Goal: Task Accomplishment & Management: Use online tool/utility

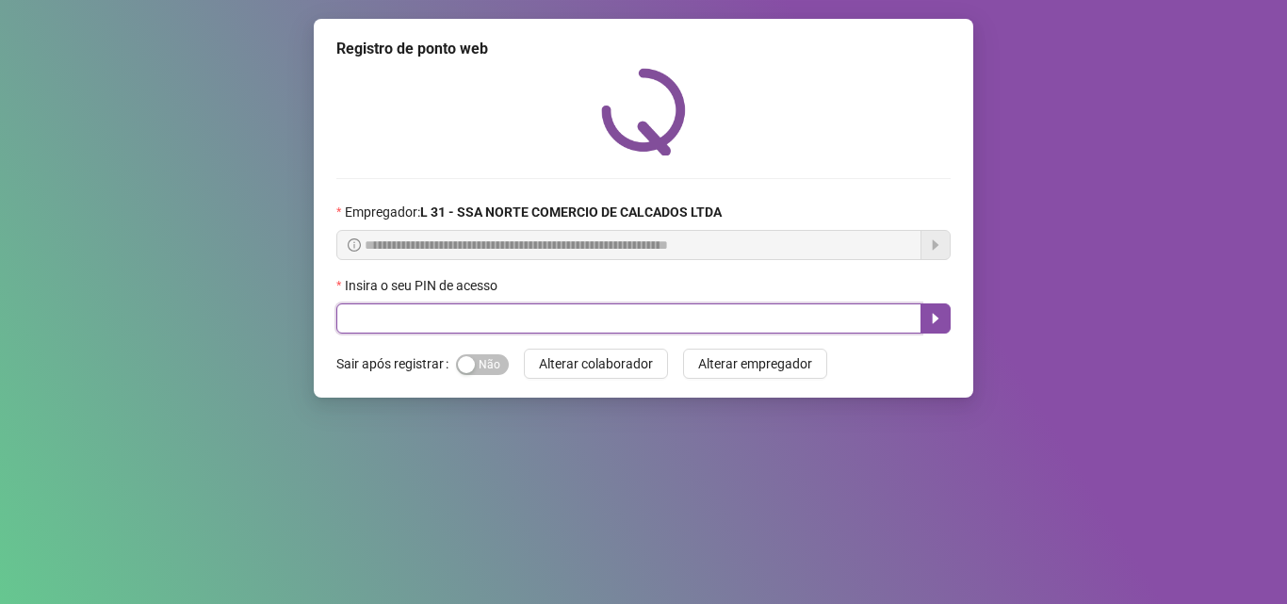
click at [574, 316] on input "text" at bounding box center [628, 318] width 585 height 30
type input "*****"
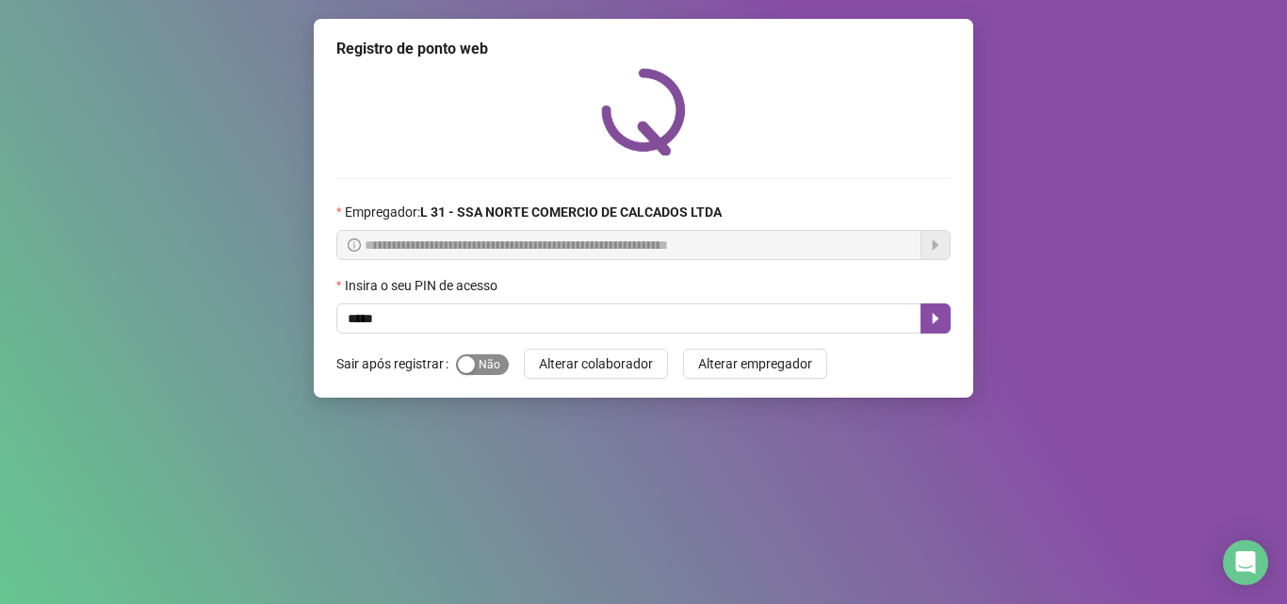
click at [466, 365] on div "button" at bounding box center [466, 364] width 17 height 17
click at [939, 324] on icon "caret-right" at bounding box center [935, 318] width 15 height 15
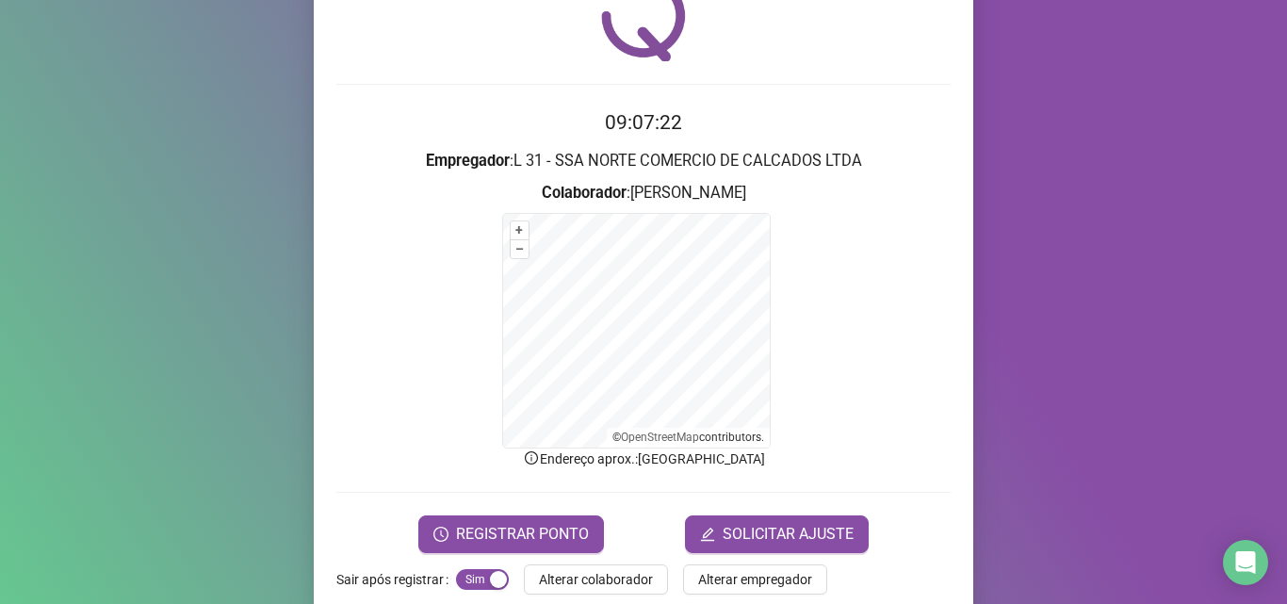
scroll to position [126, 0]
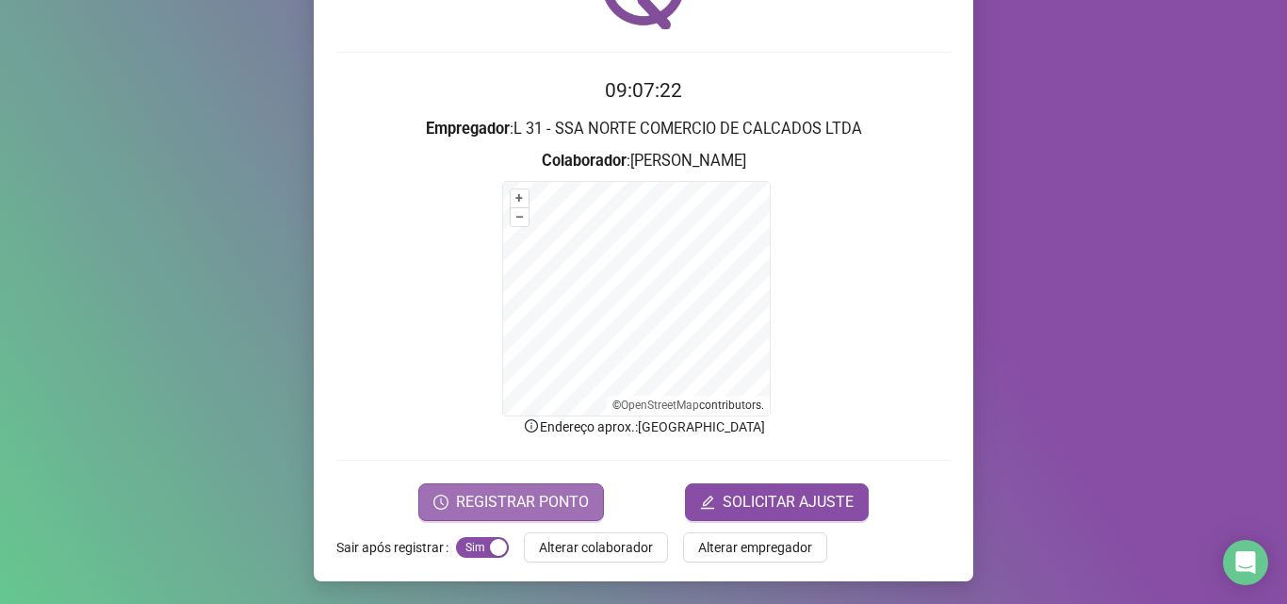
click at [497, 495] on span "REGISTRAR PONTO" at bounding box center [522, 502] width 133 height 23
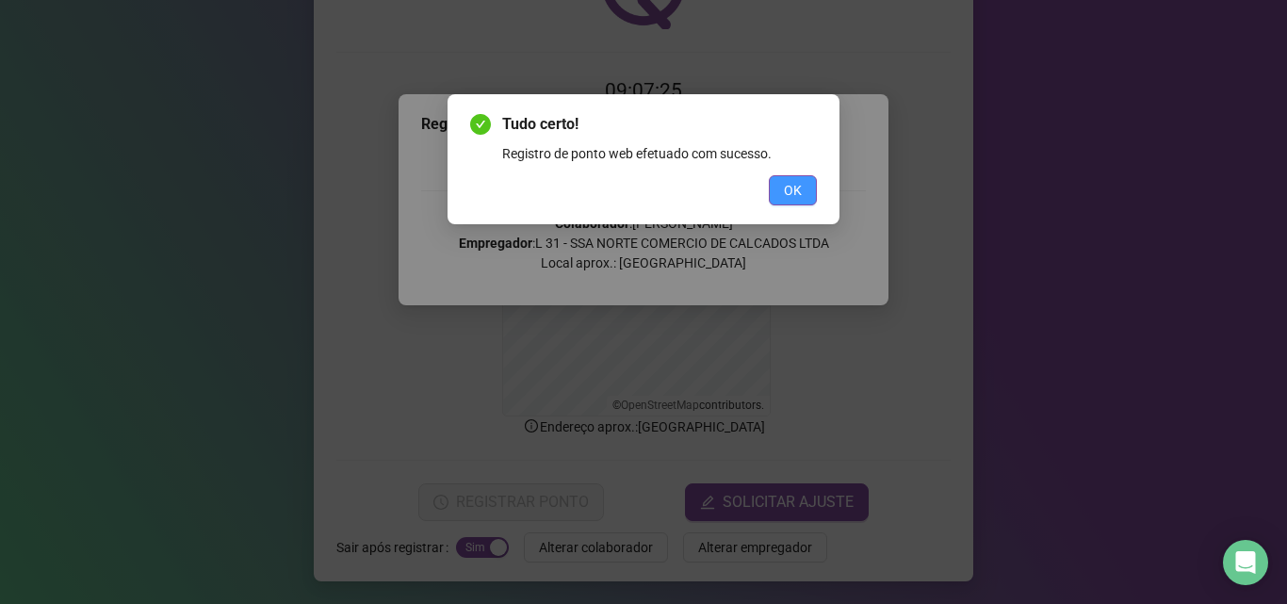
click at [790, 184] on span "OK" at bounding box center [793, 190] width 18 height 21
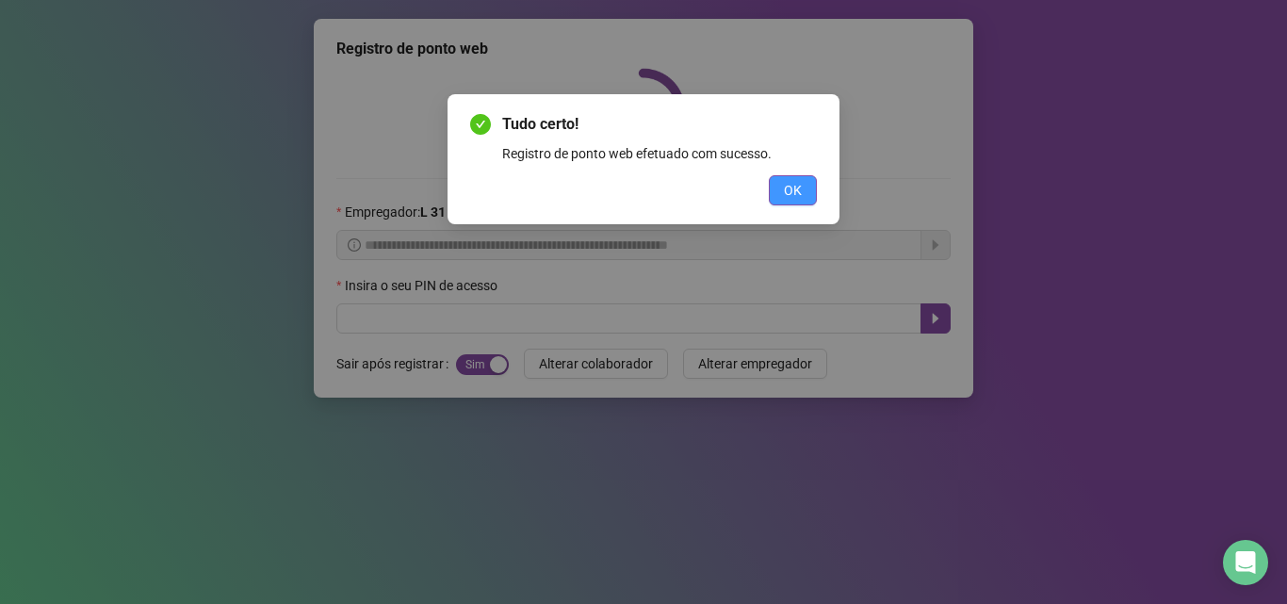
scroll to position [0, 0]
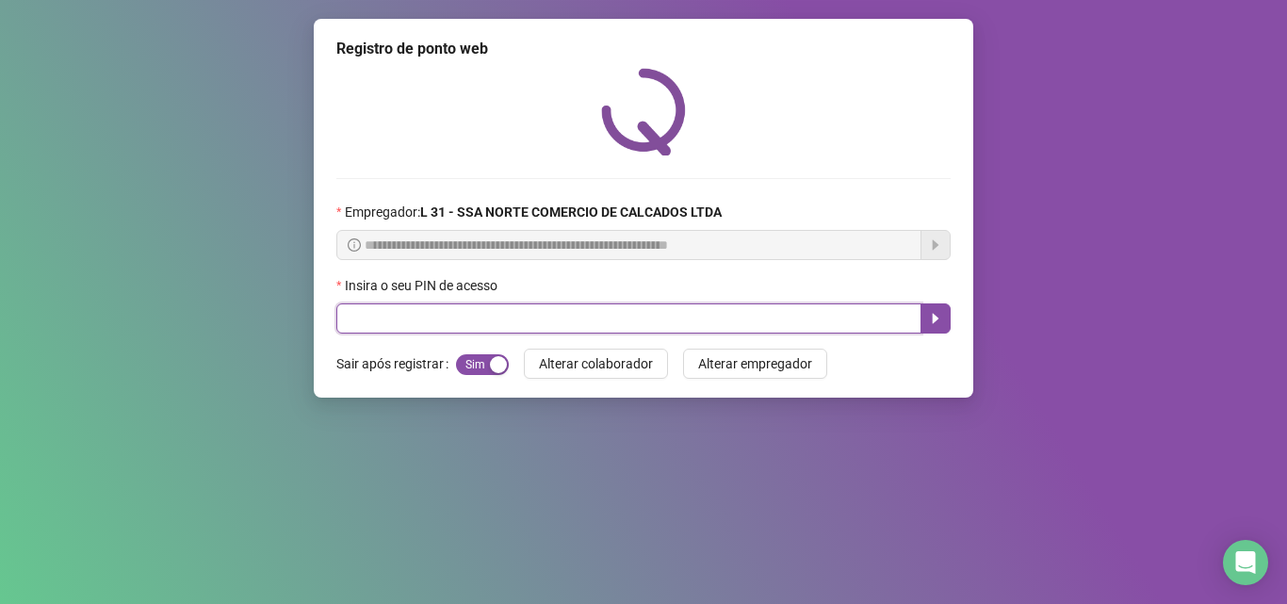
click at [449, 321] on input "text" at bounding box center [628, 318] width 585 height 30
type input "*****"
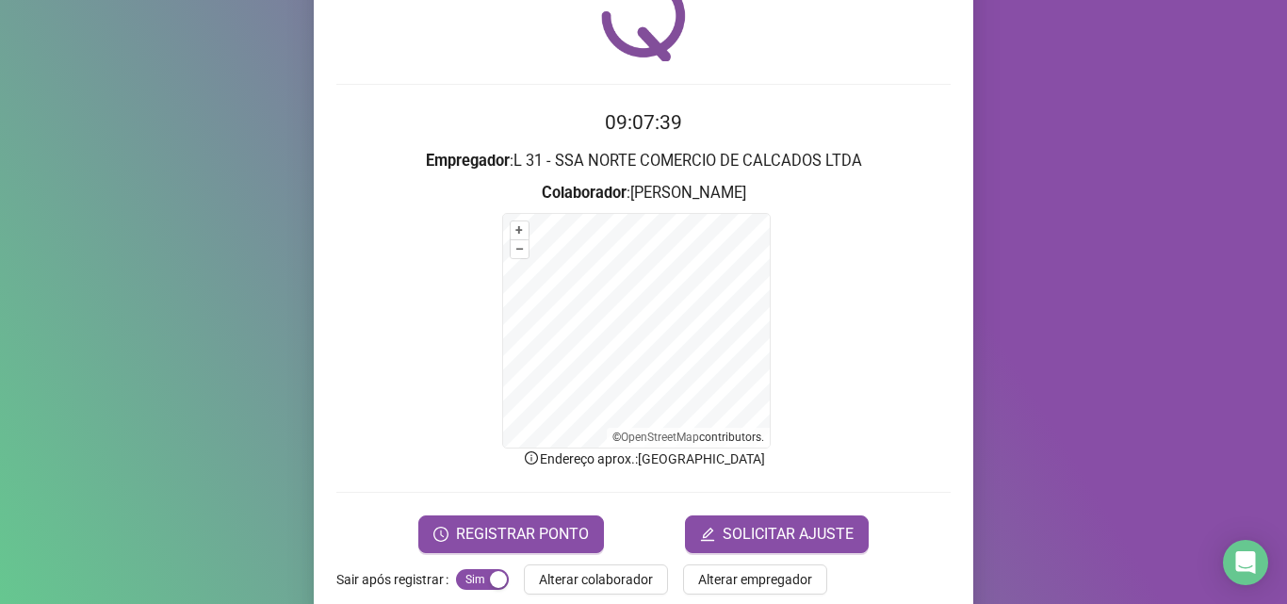
scroll to position [126, 0]
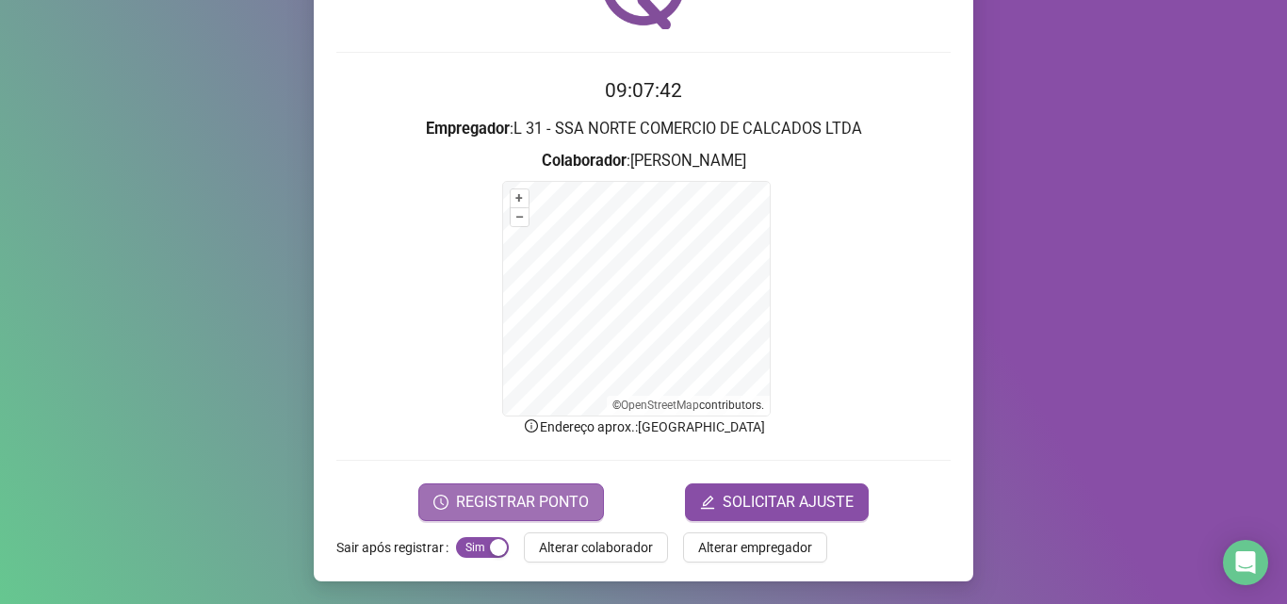
click at [536, 505] on span "REGISTRAR PONTO" at bounding box center [522, 502] width 133 height 23
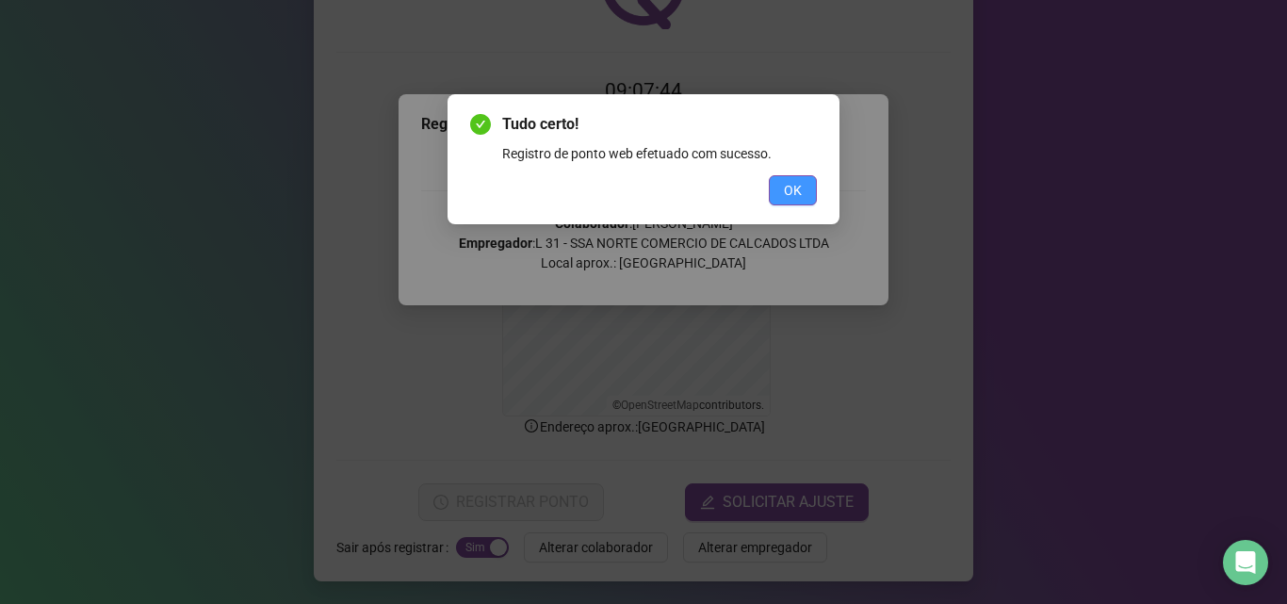
click at [785, 196] on span "OK" at bounding box center [793, 190] width 18 height 21
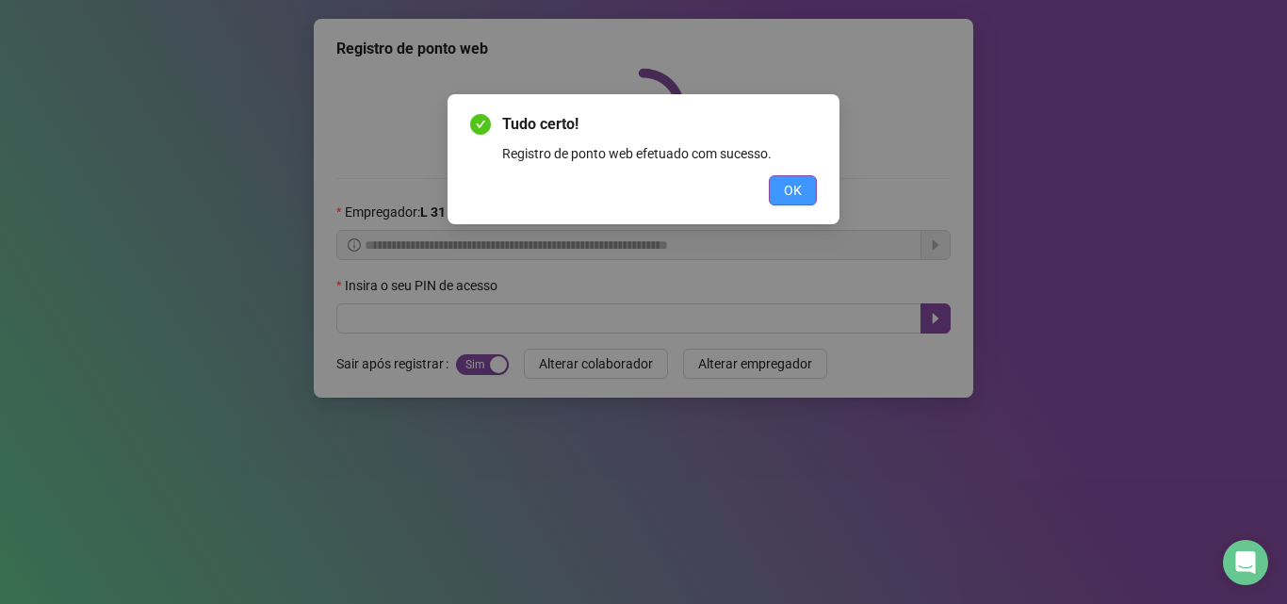
scroll to position [0, 0]
